Goal: Find specific fact: Find specific page/section

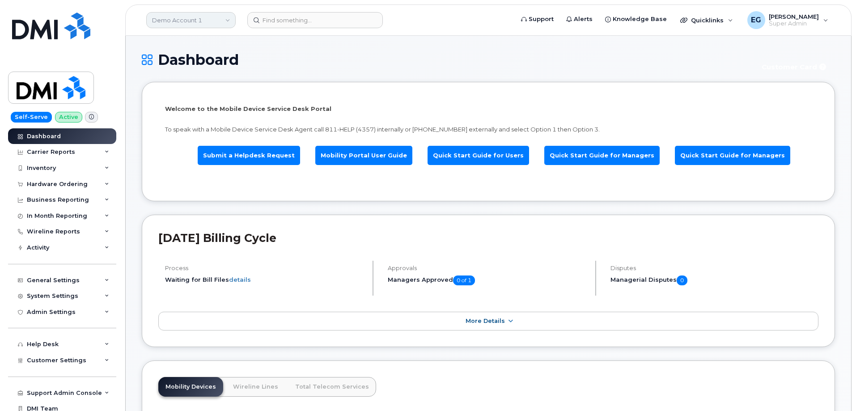
click at [205, 17] on link "Demo Account 1" at bounding box center [190, 20] width 89 height 16
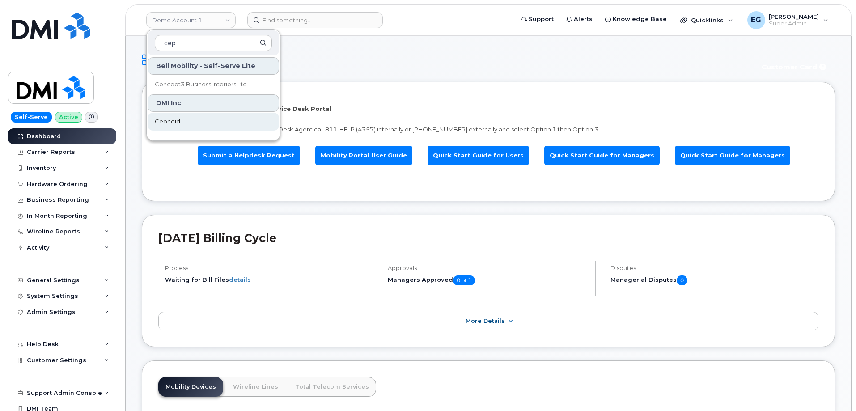
type input "cep"
click at [187, 123] on link "Cepheid" at bounding box center [214, 122] width 132 height 18
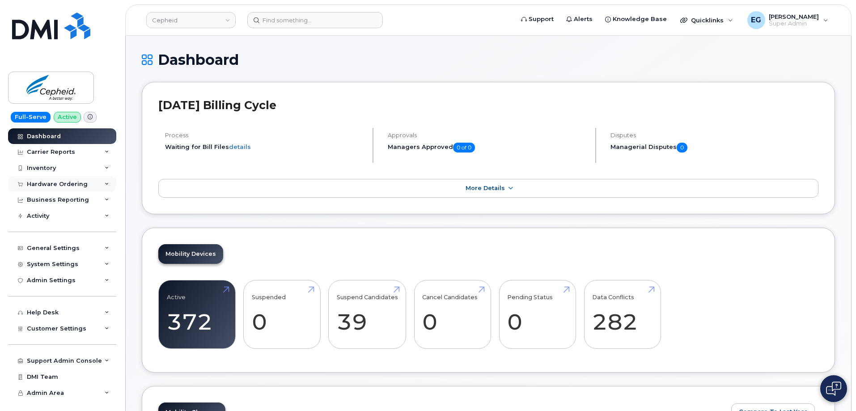
click at [67, 181] on div "Hardware Ordering" at bounding box center [57, 184] width 61 height 7
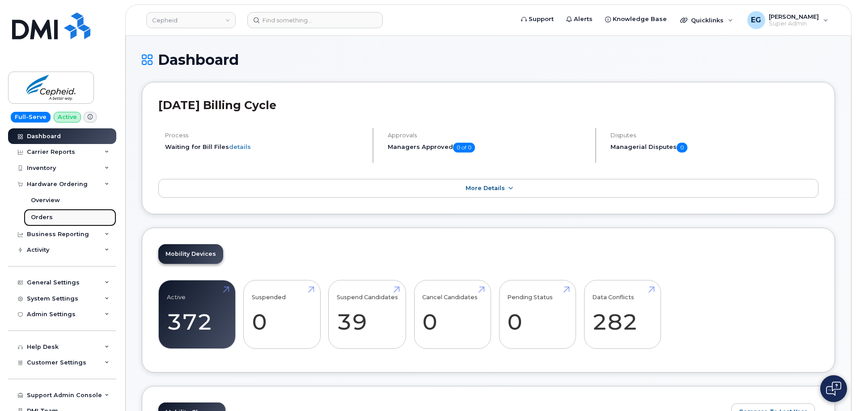
click at [43, 214] on div "Orders" at bounding box center [42, 217] width 22 height 8
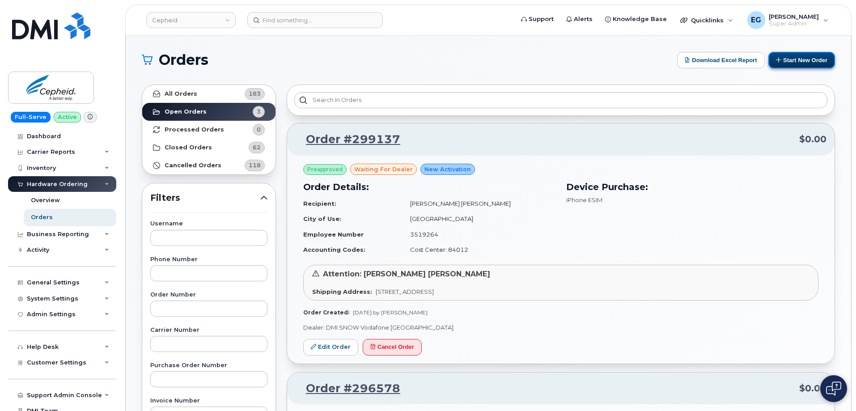
click at [798, 56] on button "Start New Order" at bounding box center [802, 60] width 67 height 17
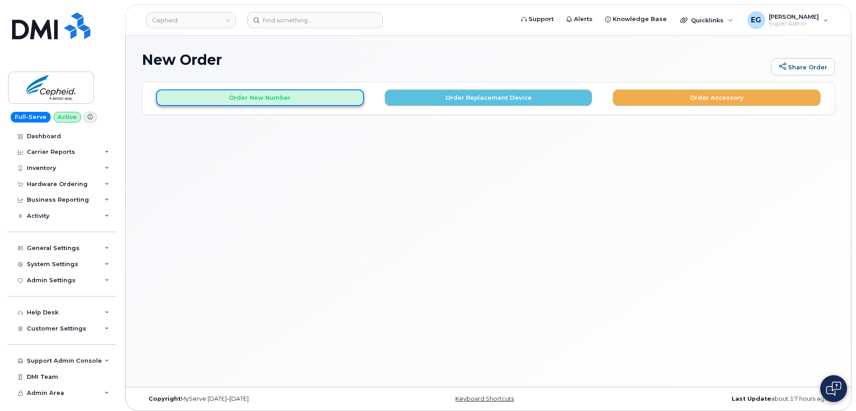
click at [284, 101] on button "Order New Number" at bounding box center [260, 97] width 208 height 17
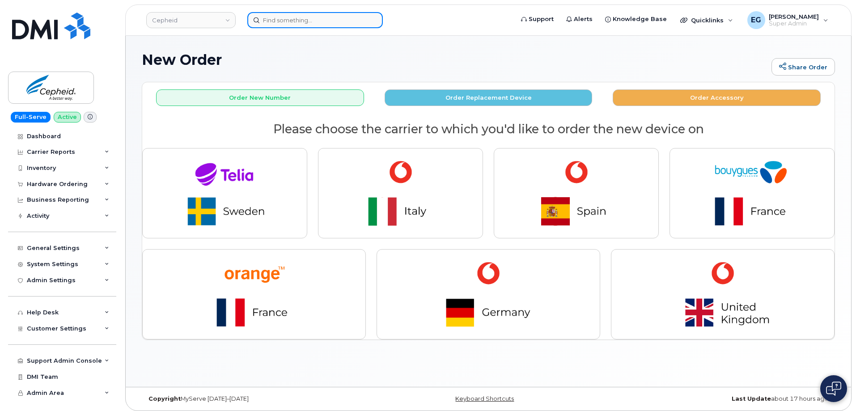
click at [280, 18] on input at bounding box center [315, 20] width 136 height 16
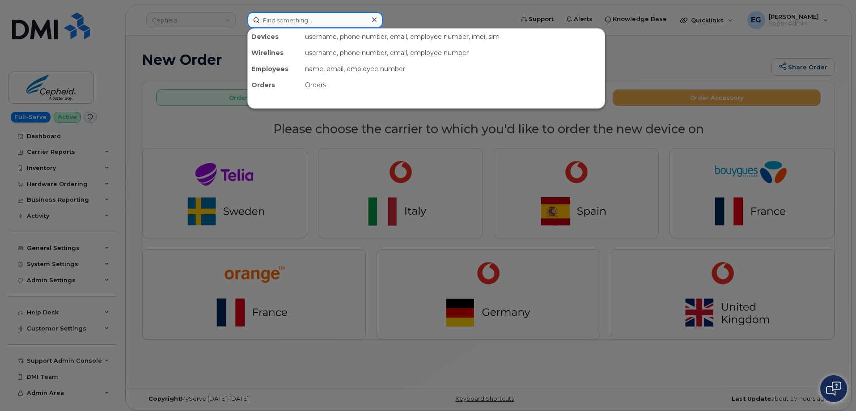
paste input "32 496 500866"
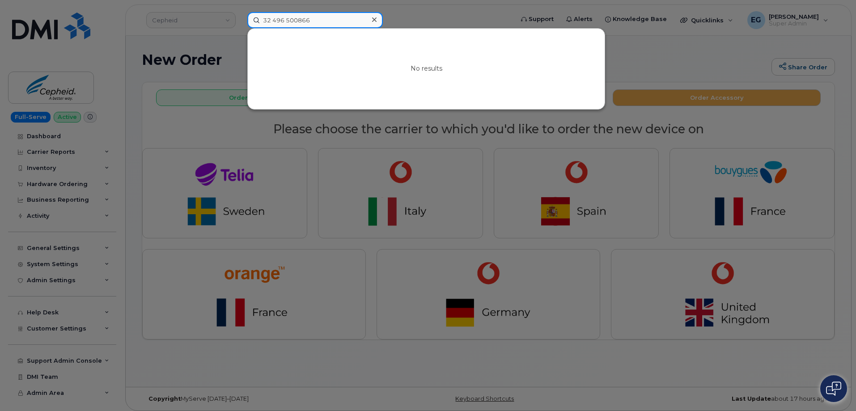
click at [287, 25] on input "32 496 500866" at bounding box center [315, 20] width 136 height 16
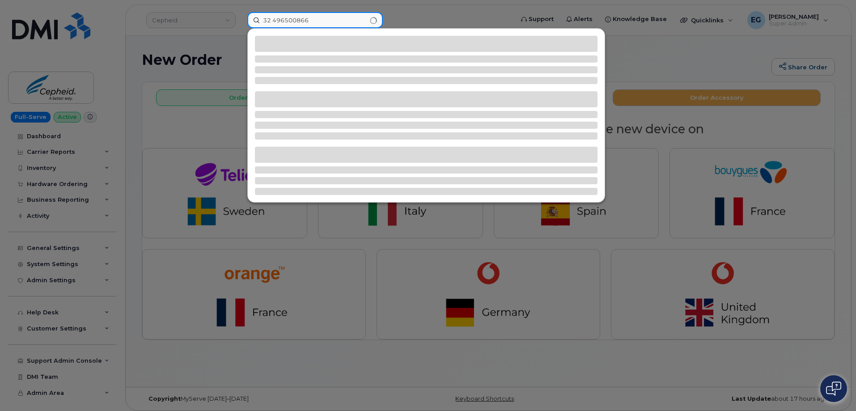
click at [274, 22] on input "32 496500866" at bounding box center [315, 20] width 136 height 16
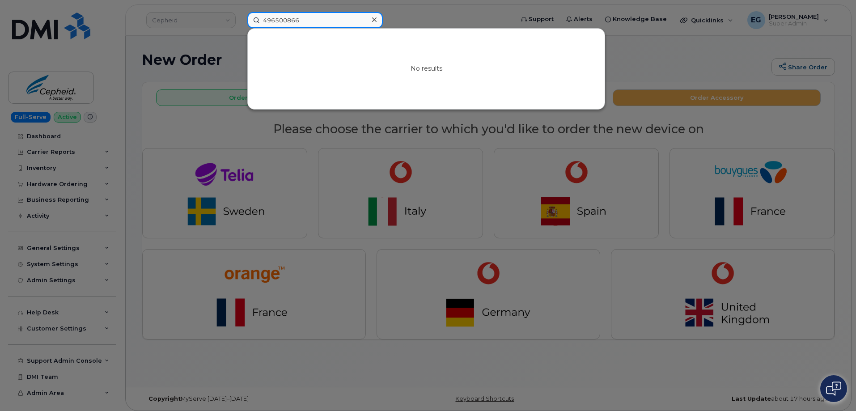
click at [291, 15] on input "496500866" at bounding box center [315, 20] width 136 height 16
paste input "Ludovic Maertens"
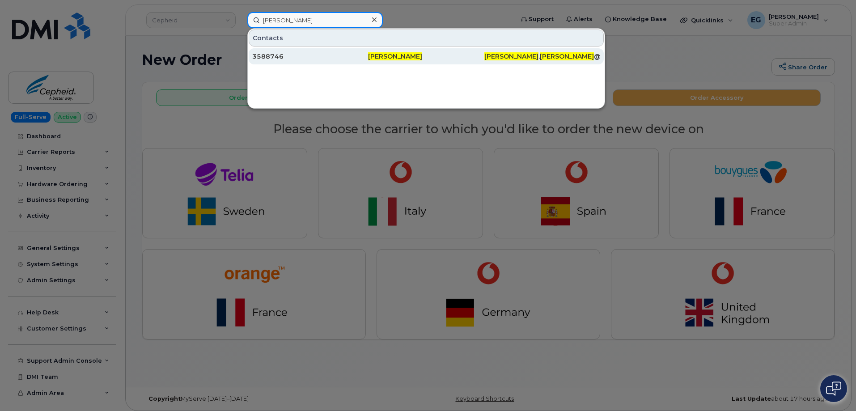
type input "Ludovic Maertens"
click at [281, 58] on div "3588746" at bounding box center [310, 56] width 116 height 9
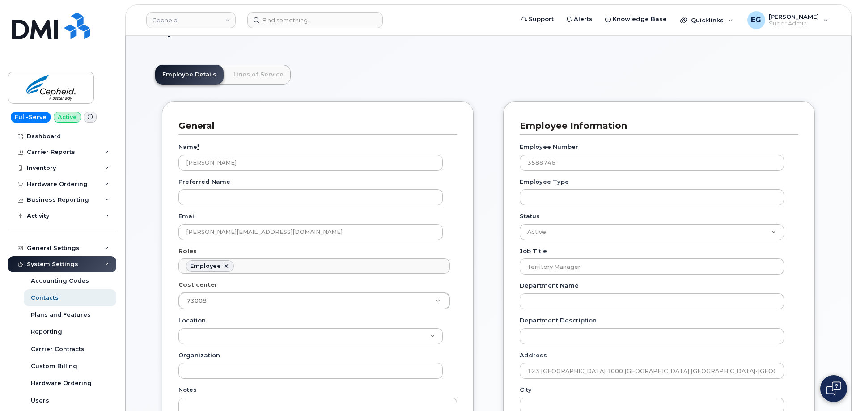
scroll to position [45, 0]
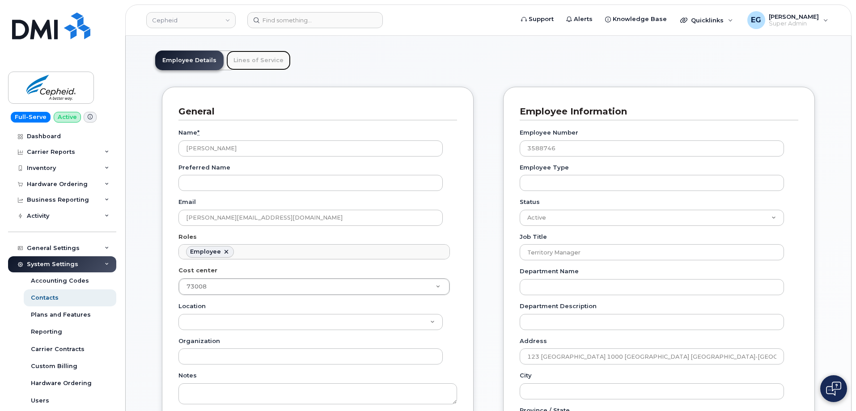
click at [262, 55] on link "Lines of Service" at bounding box center [258, 61] width 64 height 20
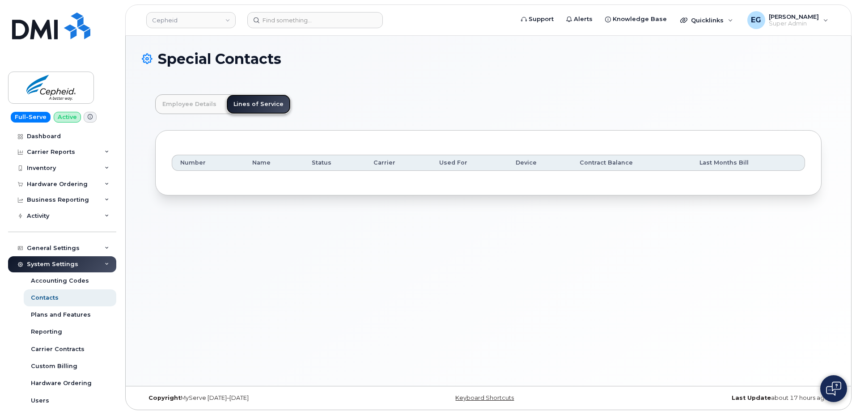
scroll to position [0, 0]
click at [203, 110] on link "Employee Details" at bounding box center [189, 105] width 68 height 20
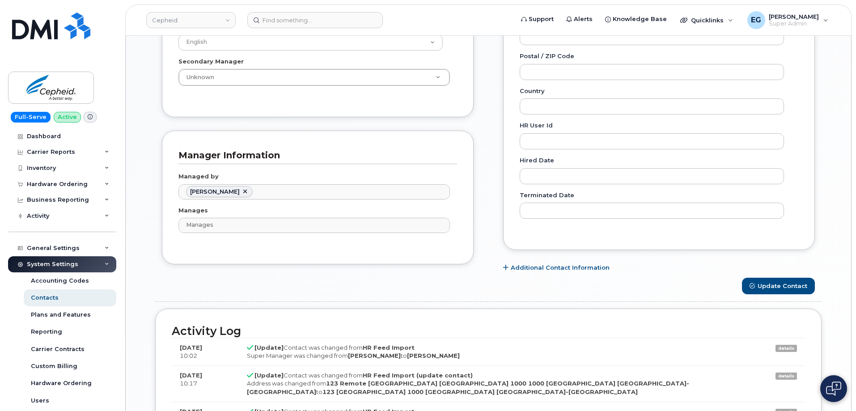
scroll to position [447, 0]
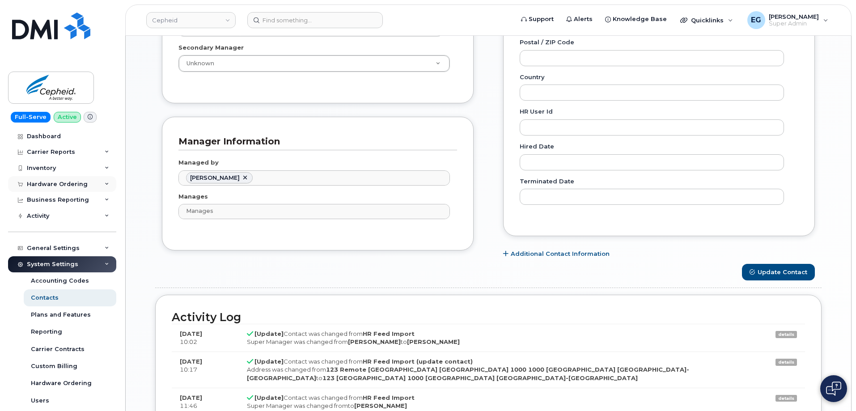
click at [58, 183] on div "Hardware Ordering" at bounding box center [57, 184] width 61 height 7
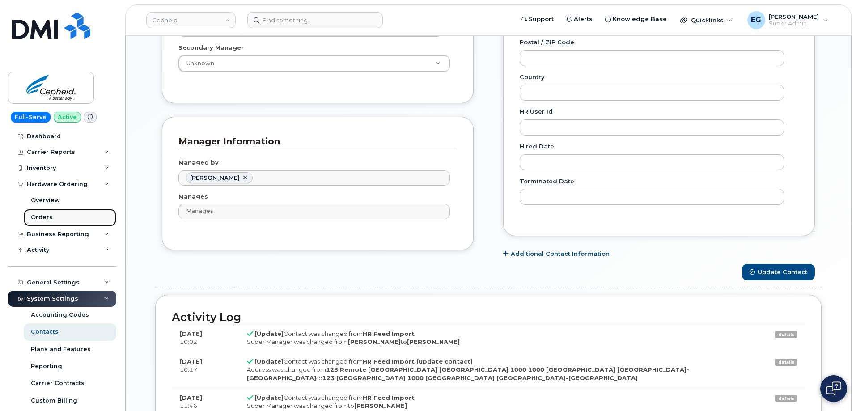
click at [46, 216] on div "Orders" at bounding box center [42, 217] width 22 height 8
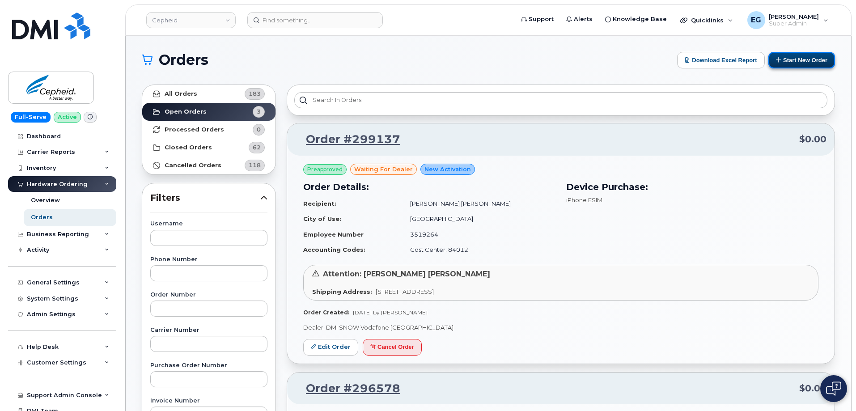
click at [808, 57] on button "Start New Order" at bounding box center [802, 60] width 67 height 17
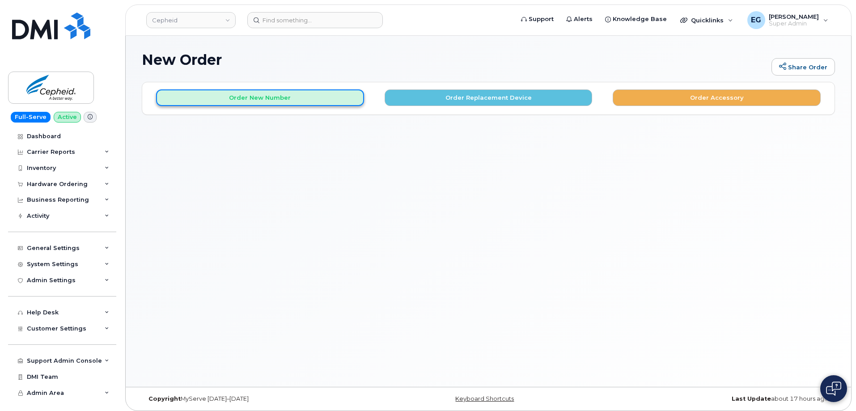
click at [276, 104] on button "Order New Number" at bounding box center [260, 97] width 208 height 17
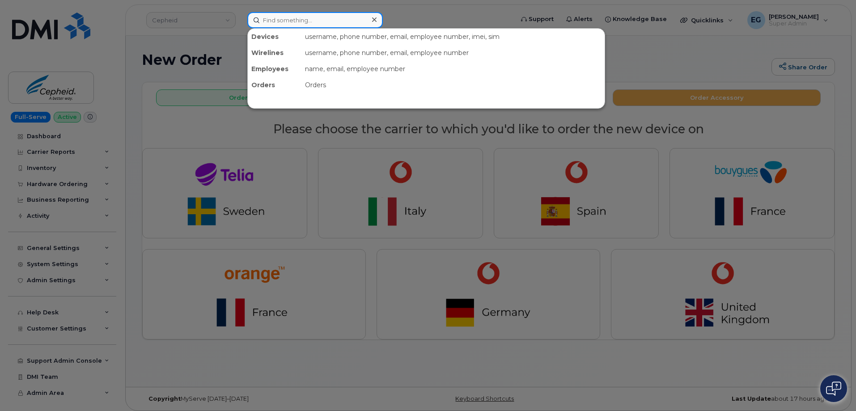
click at [323, 22] on input at bounding box center [315, 20] width 136 height 16
paste input "[PERSON_NAME][EMAIL_ADDRESS][PERSON_NAME][DOMAIN_NAME]"
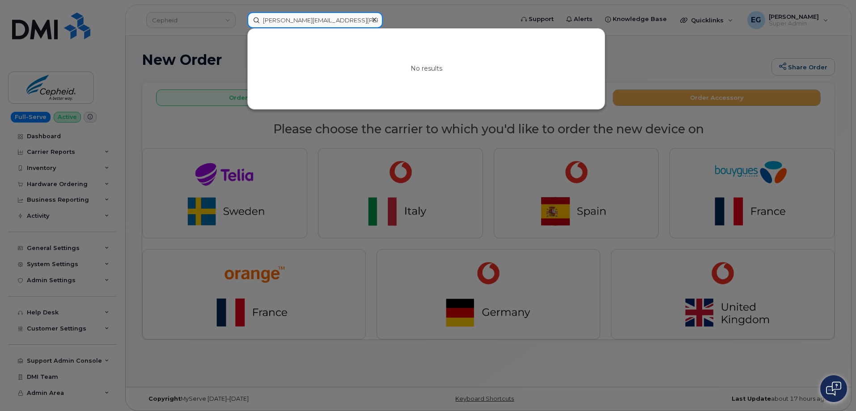
type input "[PERSON_NAME][EMAIL_ADDRESS][PERSON_NAME][DOMAIN_NAME]"
click at [179, 74] on div at bounding box center [428, 205] width 856 height 411
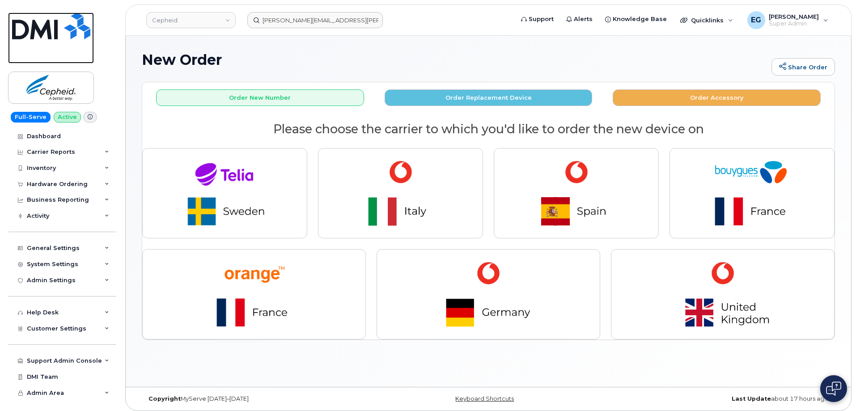
click at [78, 32] on img at bounding box center [51, 26] width 78 height 27
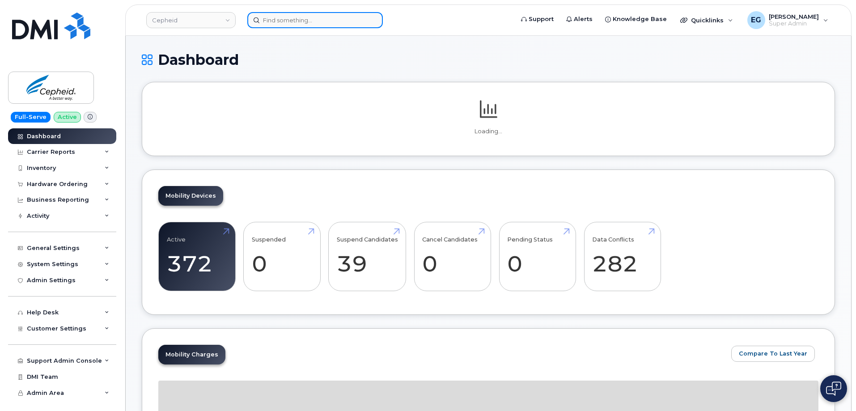
click at [300, 25] on input at bounding box center [315, 20] width 136 height 16
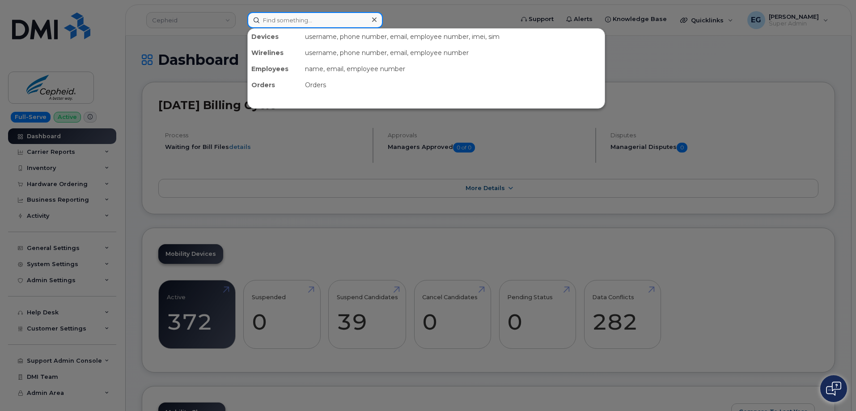
paste input "melissa.thomas@vitalitenb.ca"
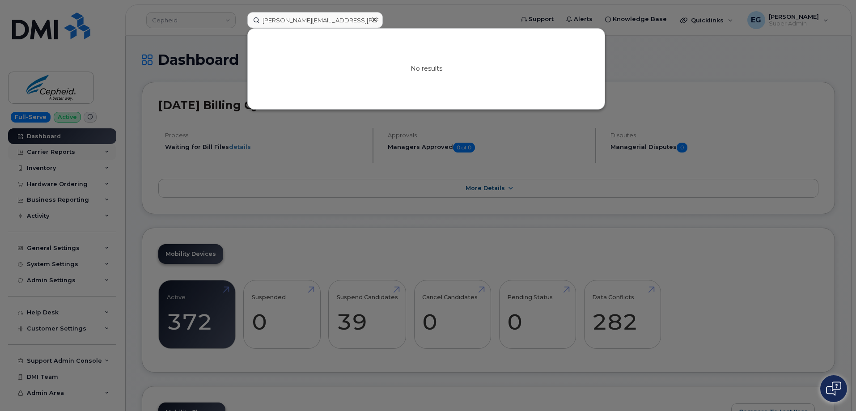
click at [110, 167] on div at bounding box center [428, 205] width 856 height 411
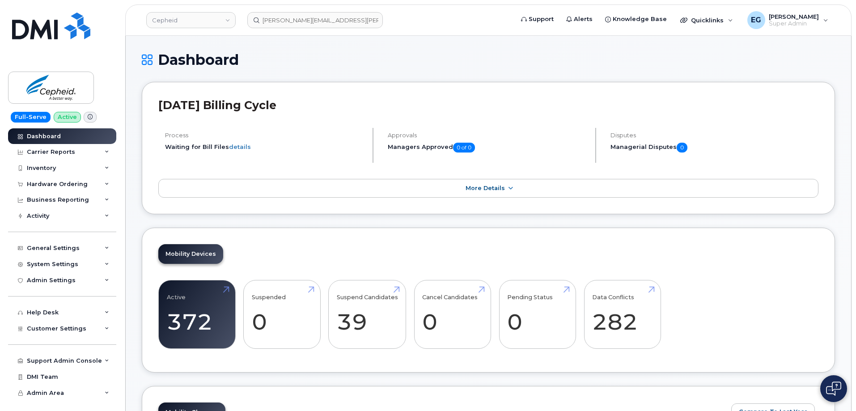
click at [1, 34] on div "Full-Serve Active Dashboard Carrier Reports Monthly Billing Data Daily Data Poo…" at bounding box center [60, 205] width 121 height 411
click at [274, 17] on input "melissa.thomas@vitalitenb.ca" at bounding box center [315, 20] width 136 height 16
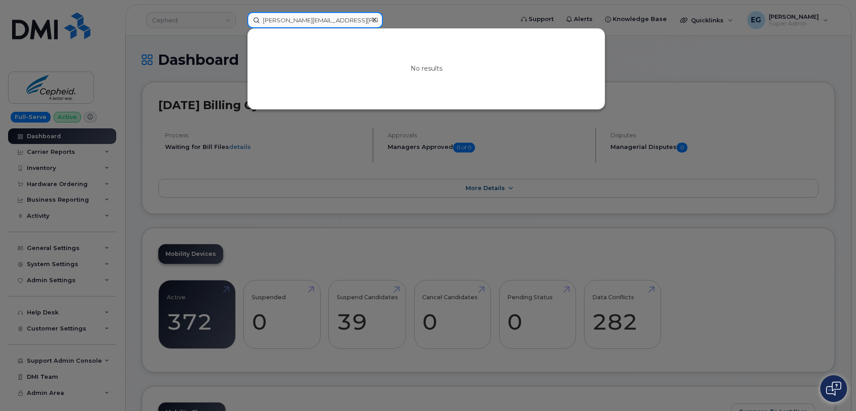
click at [274, 17] on input "melissa.thomas@vitalitenb.ca" at bounding box center [315, 20] width 136 height 16
paste input "864-517-5660"
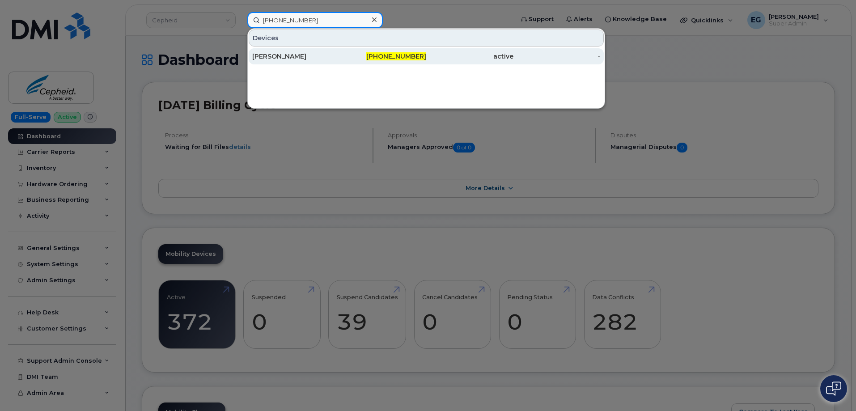
type input "864-517-5660"
click at [363, 55] on div "864-517-5660" at bounding box center [383, 56] width 87 height 9
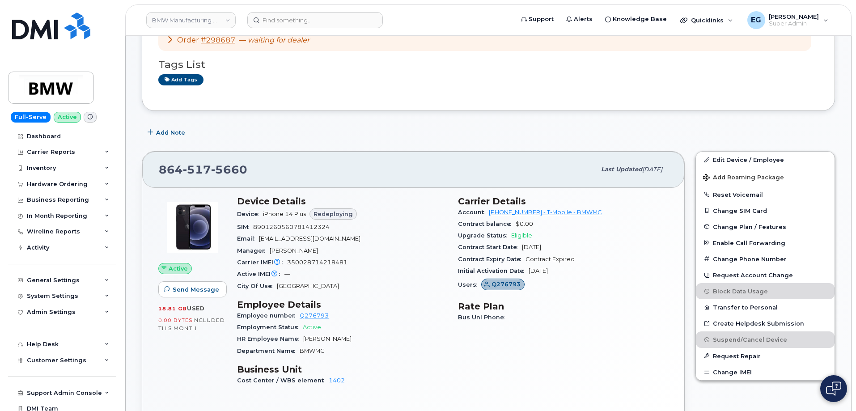
scroll to position [179, 0]
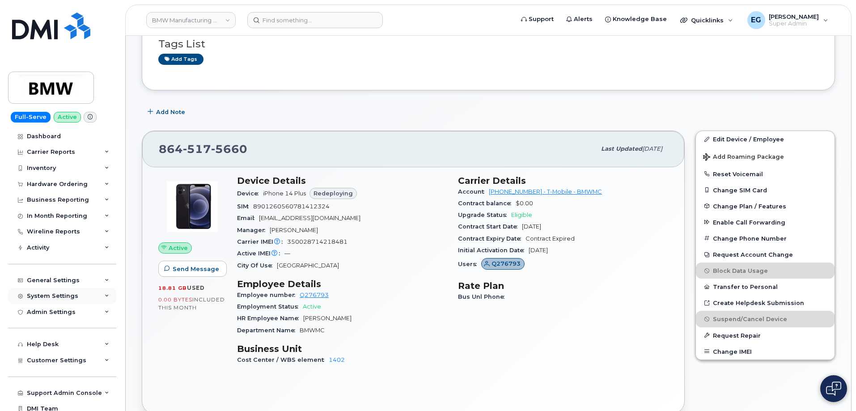
click at [60, 294] on div "System Settings" at bounding box center [52, 296] width 51 height 7
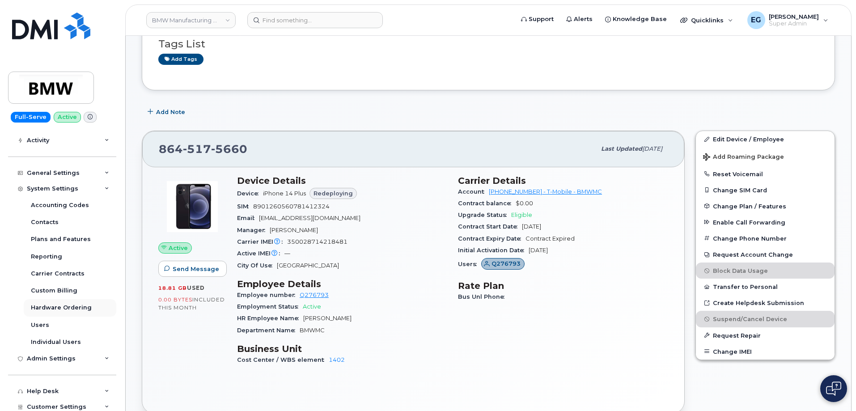
scroll to position [134, 0]
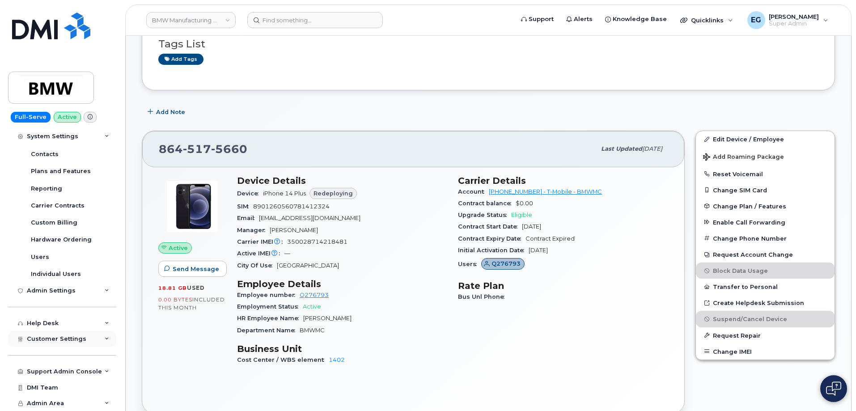
click at [72, 338] on span "Customer Settings" at bounding box center [57, 339] width 60 height 7
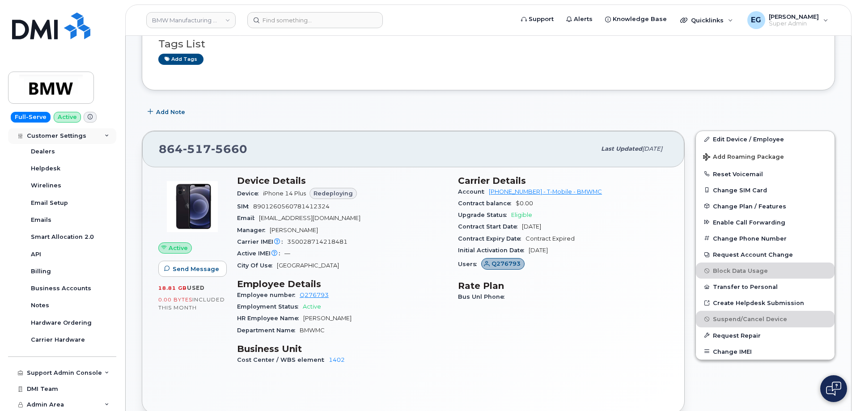
scroll to position [432, 0]
click at [76, 286] on div "Business Accounts" at bounding box center [61, 287] width 60 height 8
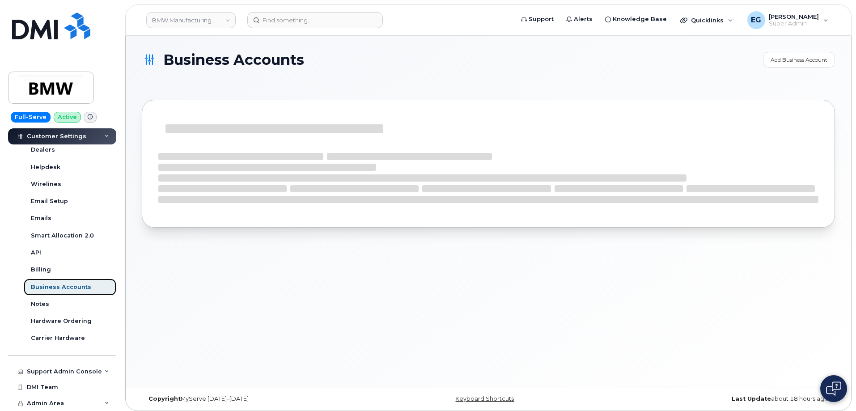
scroll to position [278, 0]
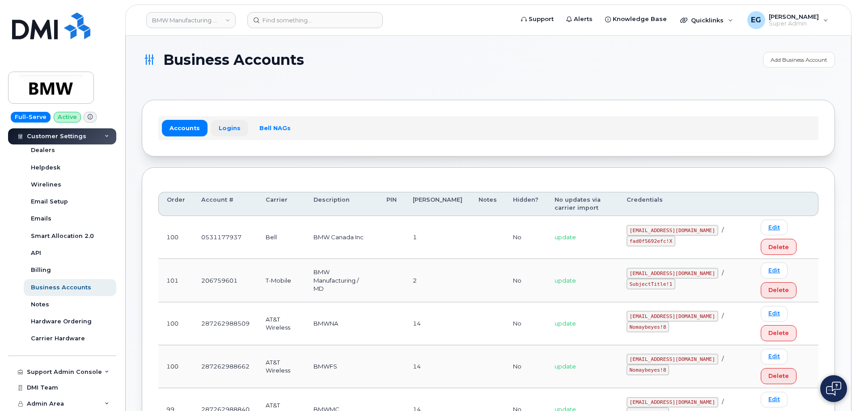
click at [233, 127] on link "Logins" at bounding box center [229, 128] width 37 height 16
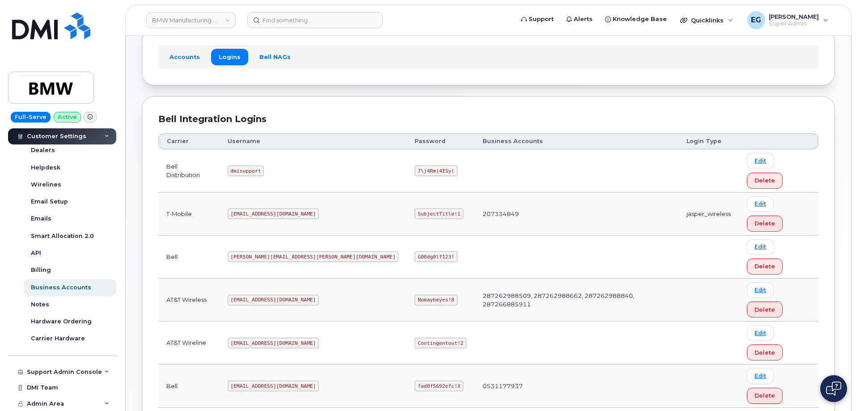
scroll to position [76, 0]
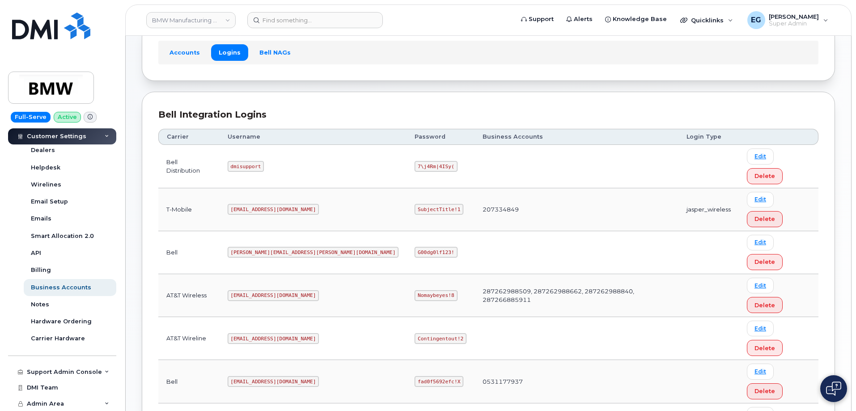
drag, startPoint x: 288, startPoint y: 323, endPoint x: 242, endPoint y: 317, distance: 46.5
copy code "[EMAIL_ADDRESS][DOMAIN_NAME]"
drag, startPoint x: 377, startPoint y: 321, endPoint x: 338, endPoint y: 318, distance: 39.5
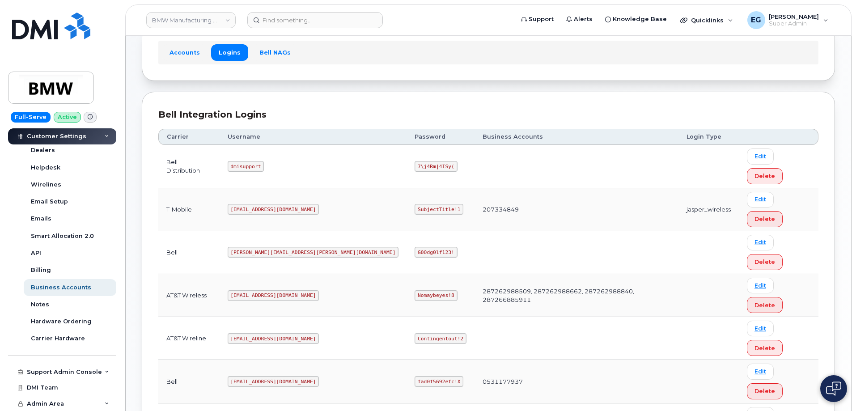
copy code "SubjectTitle!1"
